Goal: Task Accomplishment & Management: Use online tool/utility

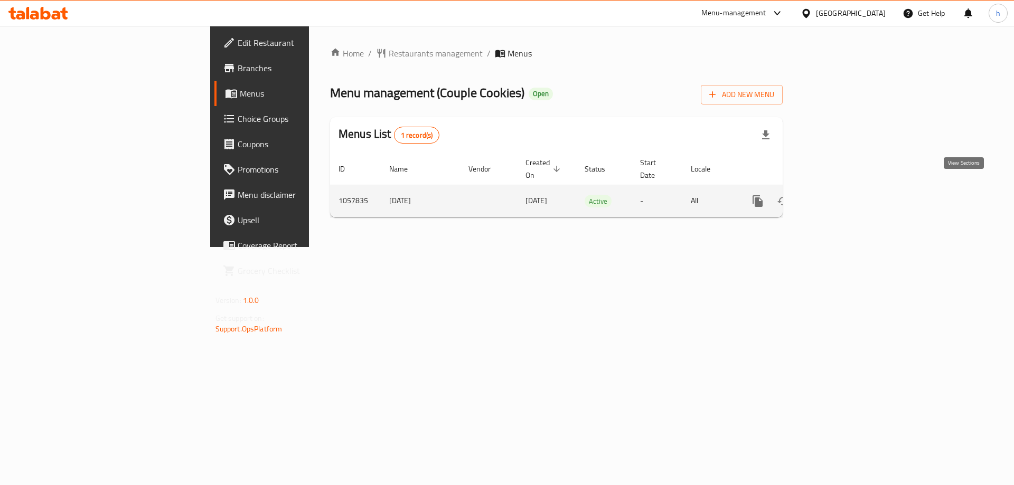
click at [840, 195] on icon "enhanced table" at bounding box center [834, 201] width 13 height 13
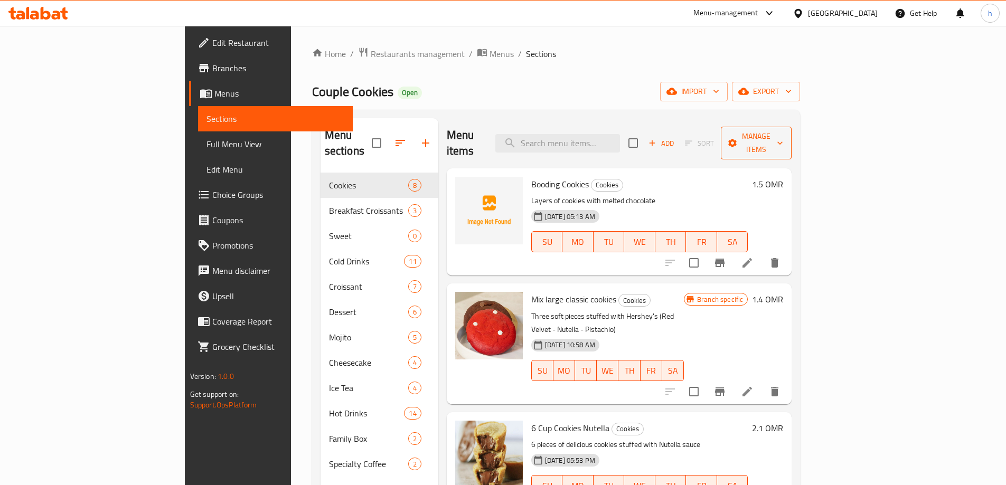
click at [783, 138] on span "Manage items" at bounding box center [757, 143] width 54 height 26
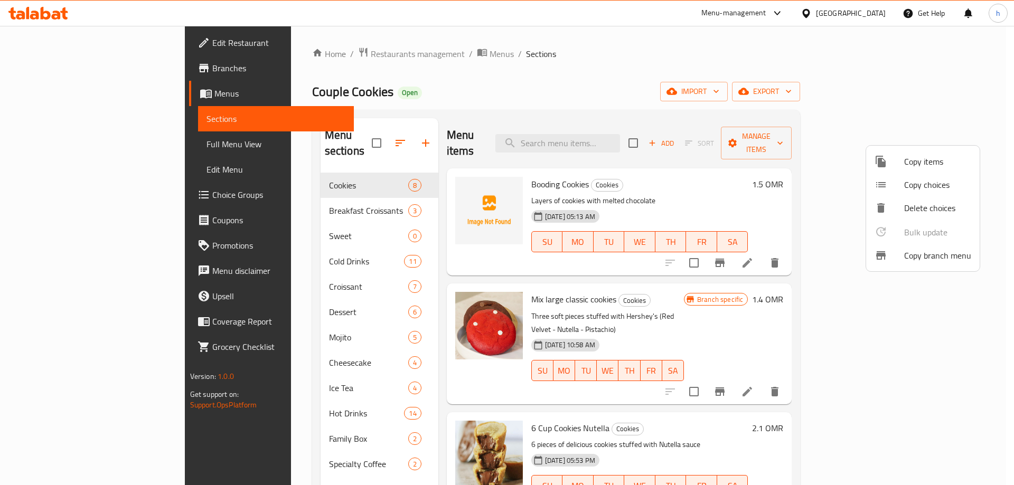
click at [945, 254] on span "Copy branch menu" at bounding box center [937, 255] width 67 height 13
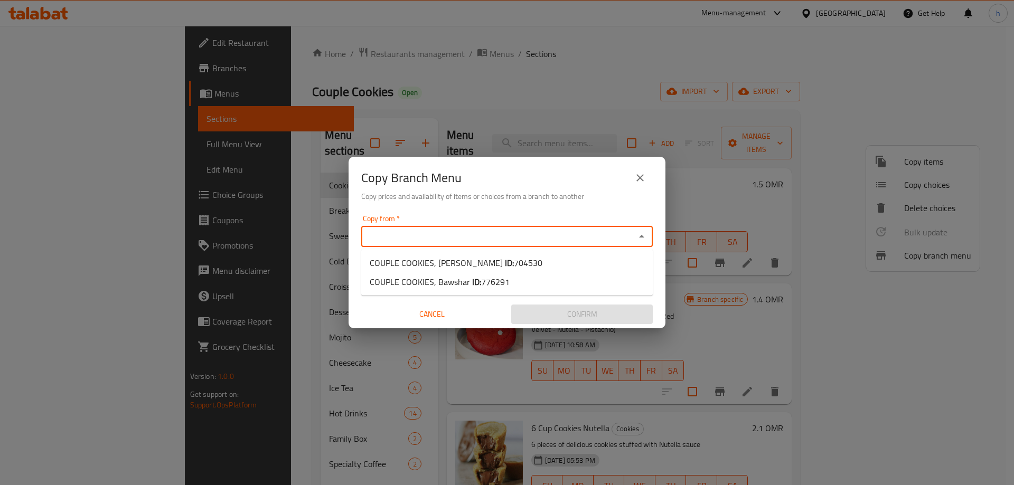
click at [525, 231] on input "Copy from   *" at bounding box center [498, 236] width 268 height 15
click at [530, 257] on li "COUPLE COOKIES, [PERSON_NAME] ID: 704530" at bounding box center [507, 263] width 292 height 19
type input "COUPLE COOKIES, [PERSON_NAME]"
click at [624, 288] on div "Copy from   * COUPLE COOKIES, Ash Sharqiyah Copy from * Copy to   * Copy to * C…" at bounding box center [507, 270] width 317 height 118
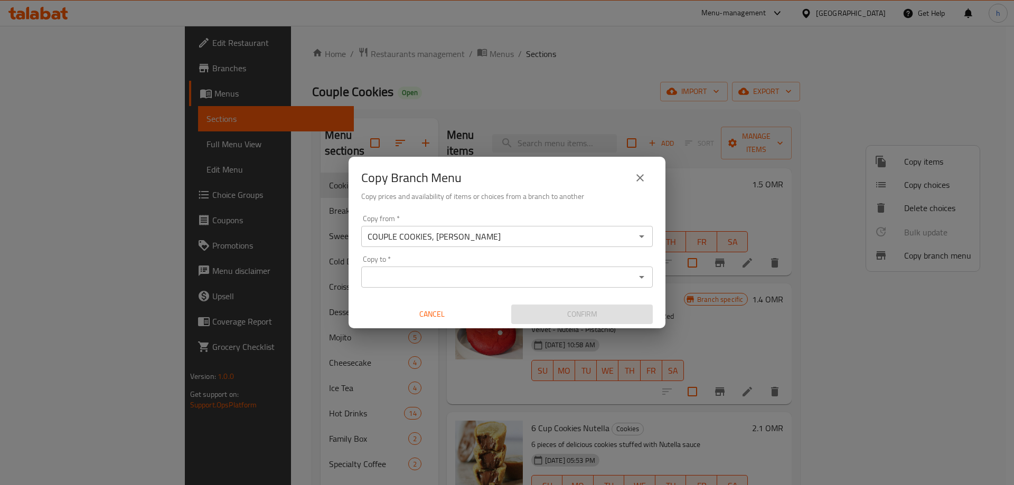
click at [623, 282] on input "Copy to   *" at bounding box center [498, 277] width 268 height 15
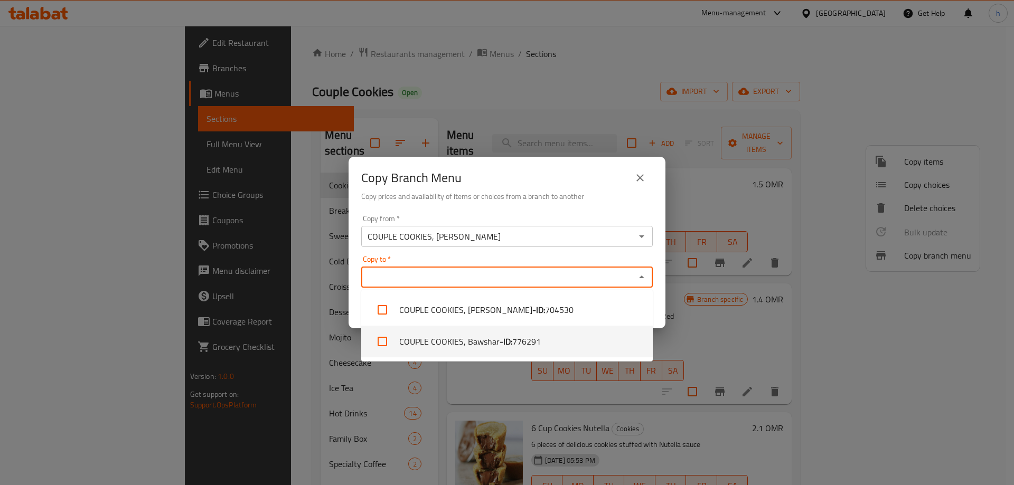
click at [542, 342] on li "COUPLE COOKIES, Bawshar - ID: 776291" at bounding box center [507, 342] width 292 height 32
checkbox input "true"
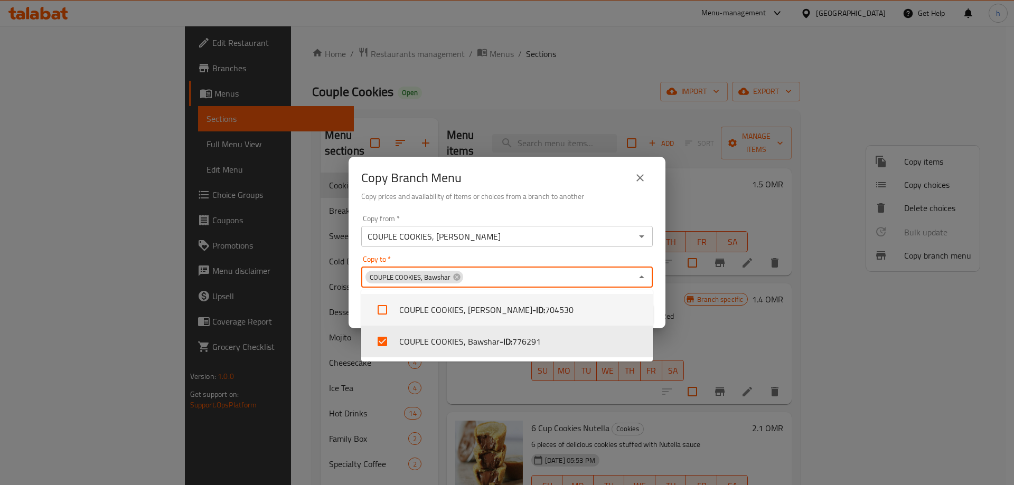
click at [662, 304] on div "Copy from   * COUPLE COOKIES, Ash Sharqiyah Copy from * Copy to   * COUPLE COOK…" at bounding box center [507, 270] width 317 height 118
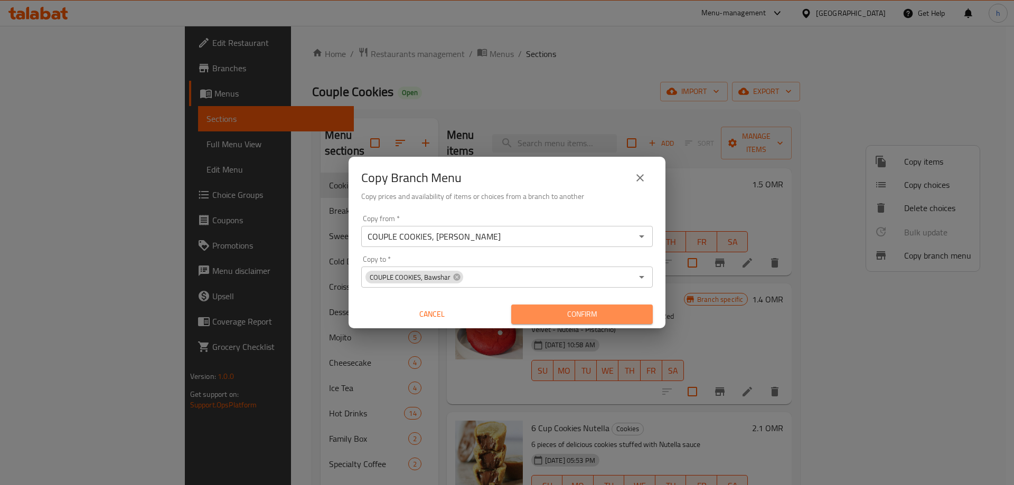
click at [618, 312] on span "Confirm" at bounding box center [582, 314] width 125 height 13
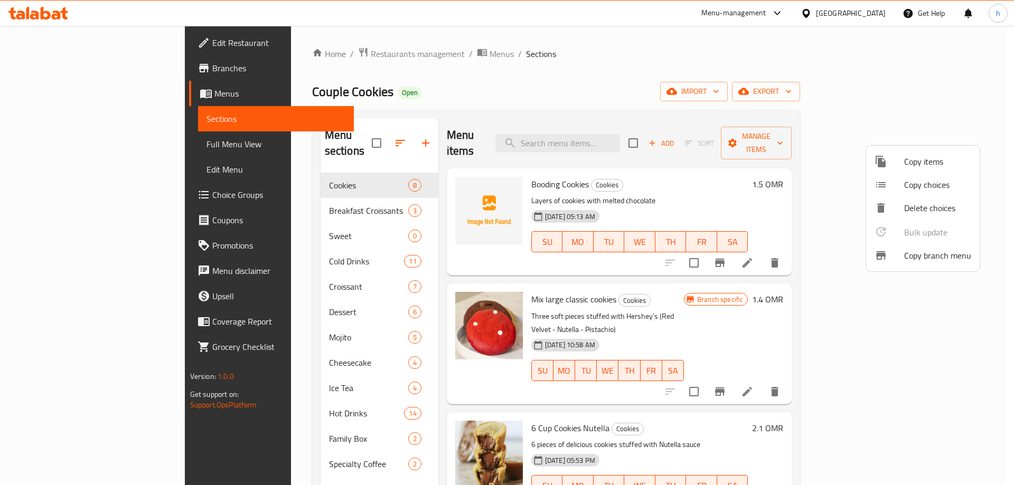
click at [131, 69] on div at bounding box center [507, 242] width 1014 height 485
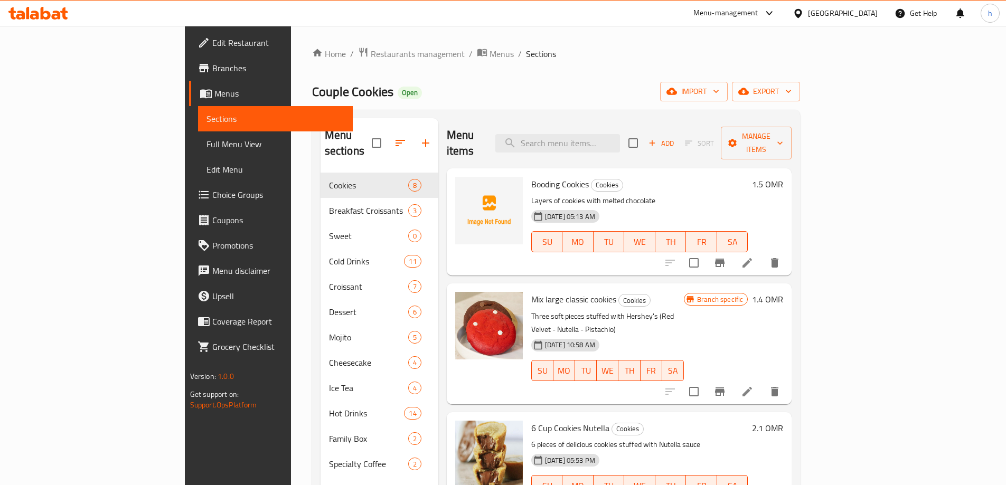
click at [212, 68] on span "Branches" at bounding box center [278, 68] width 132 height 13
